Goal: Check status: Check status

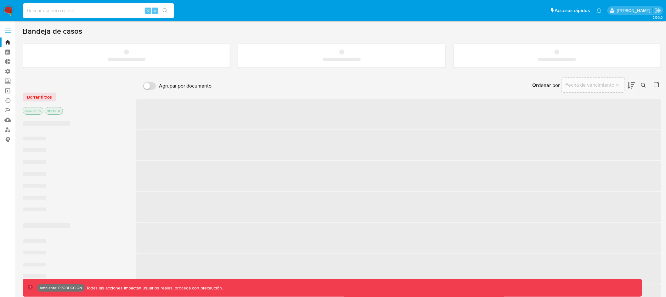
click at [48, 11] on input at bounding box center [98, 11] width 151 height 8
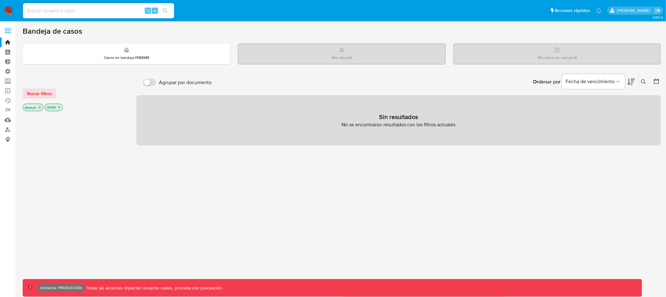
paste input "185666201"
type input "185666201"
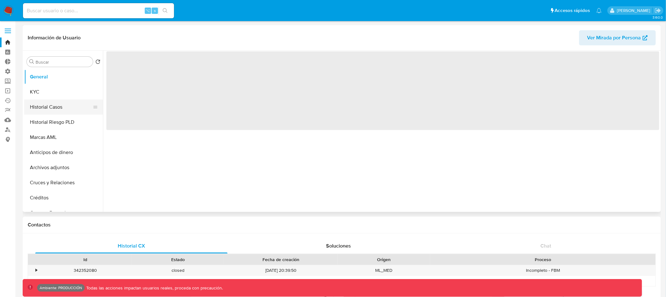
select select "10"
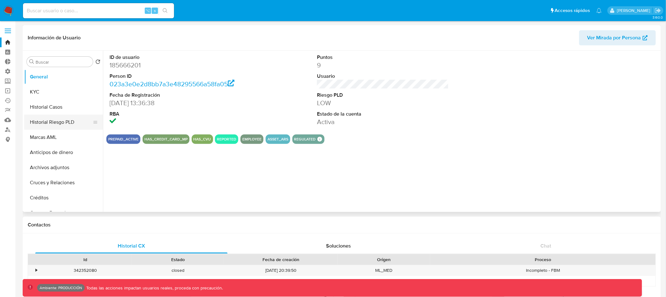
click at [71, 124] on button "Historial Riesgo PLD" at bounding box center [61, 121] width 74 height 15
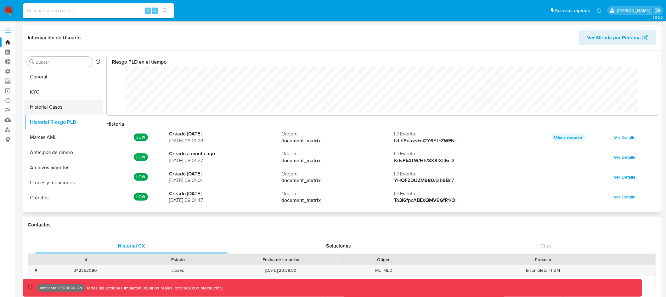
click at [58, 110] on button "Historial Casos" at bounding box center [61, 106] width 74 height 15
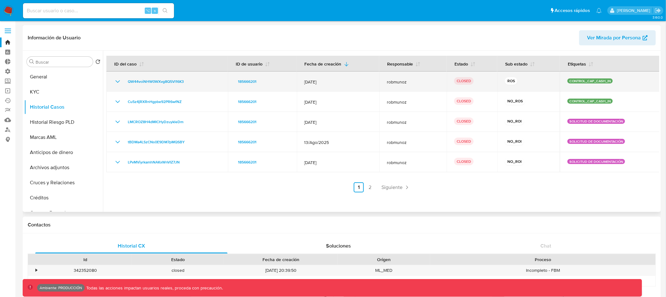
click at [116, 82] on icon "Mostrar/Ocultar" at bounding box center [118, 82] width 8 height 8
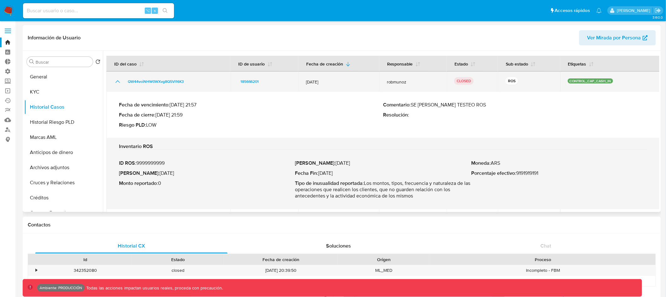
click at [116, 82] on icon "Mostrar/Ocultar" at bounding box center [118, 82] width 8 height 8
